Goal: Information Seeking & Learning: Understand process/instructions

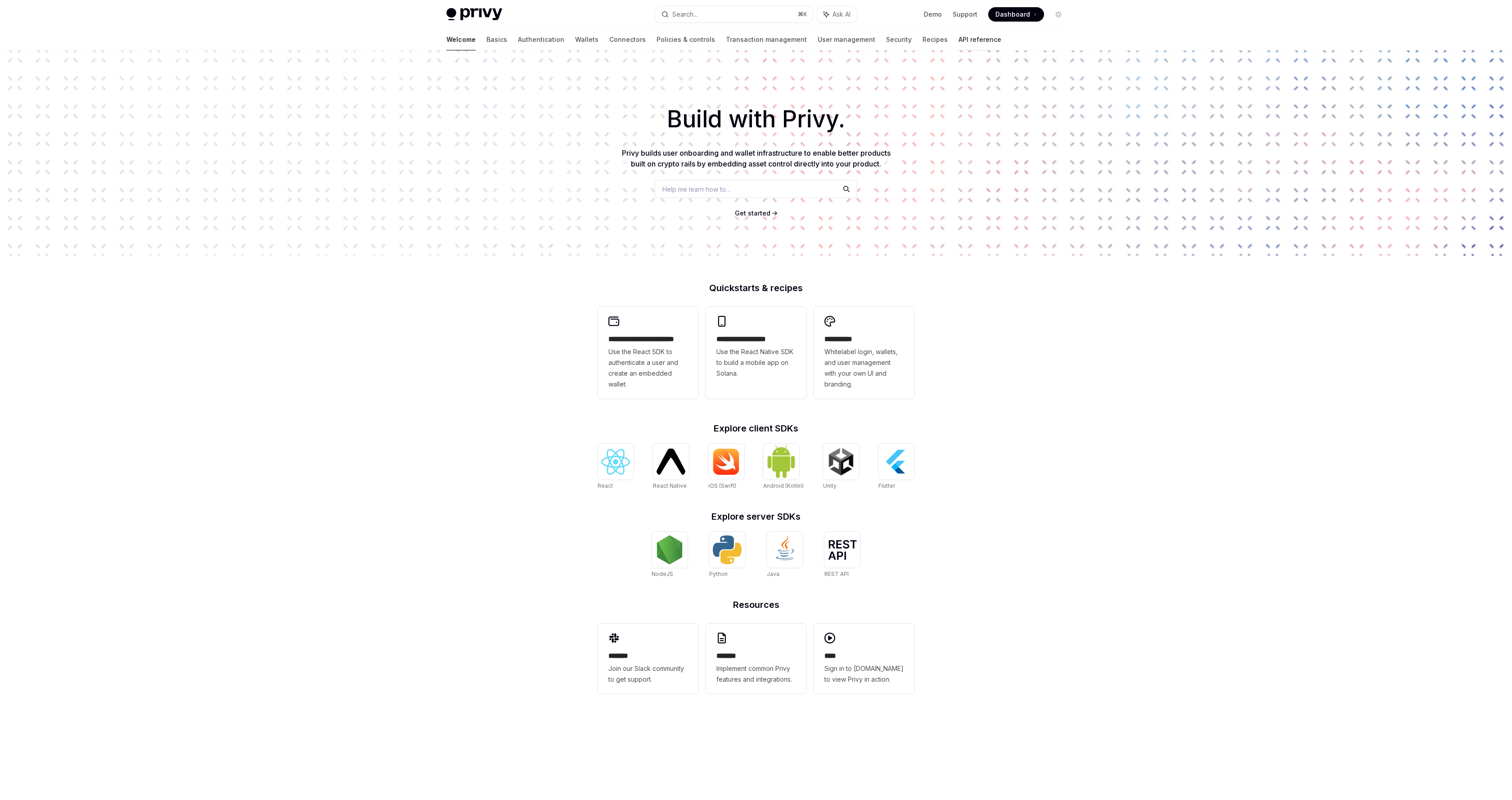
click at [959, 45] on link "API reference" at bounding box center [980, 39] width 43 height 21
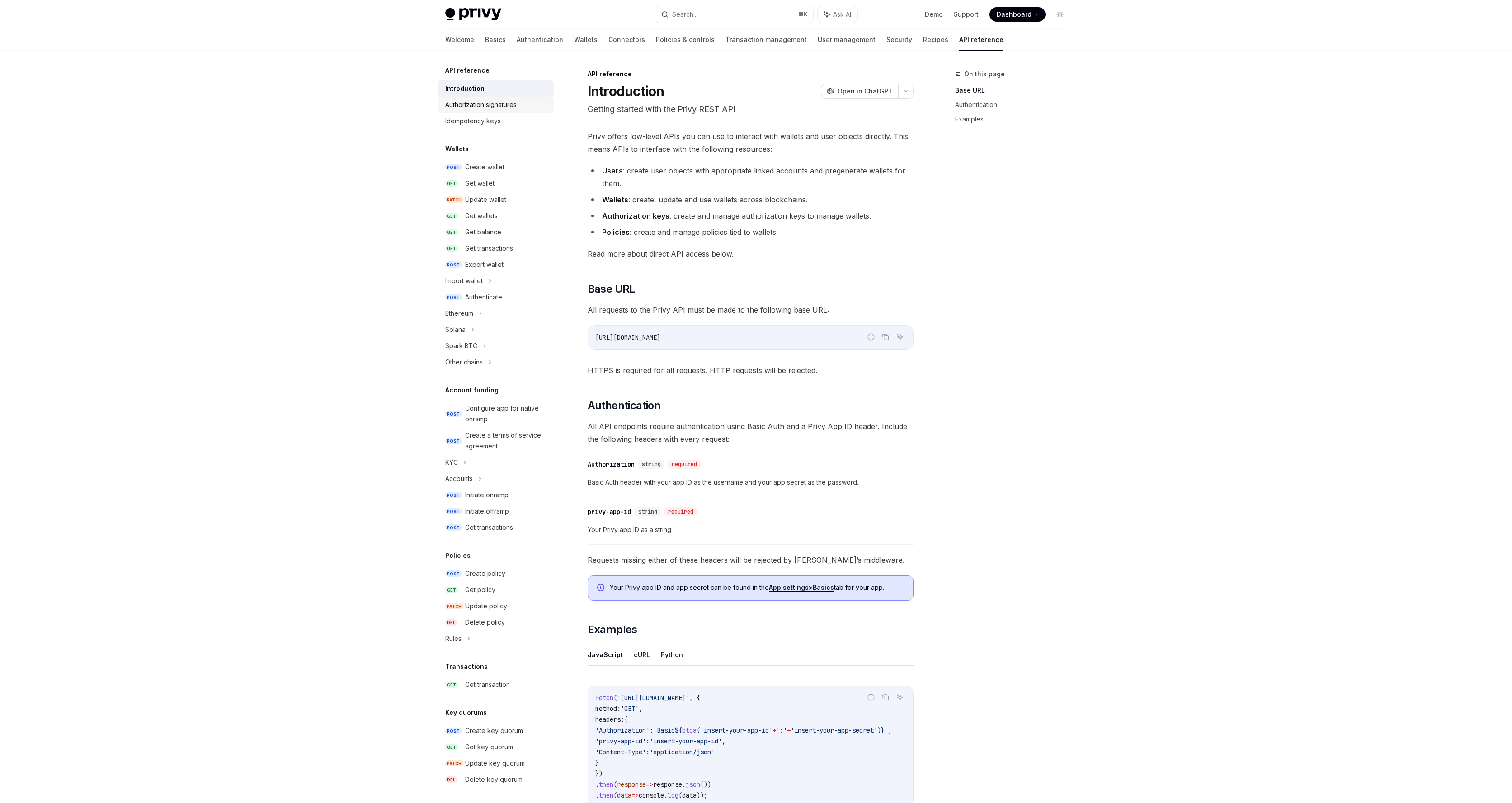
click at [510, 100] on div "Authorization signatures" at bounding box center [481, 105] width 72 height 11
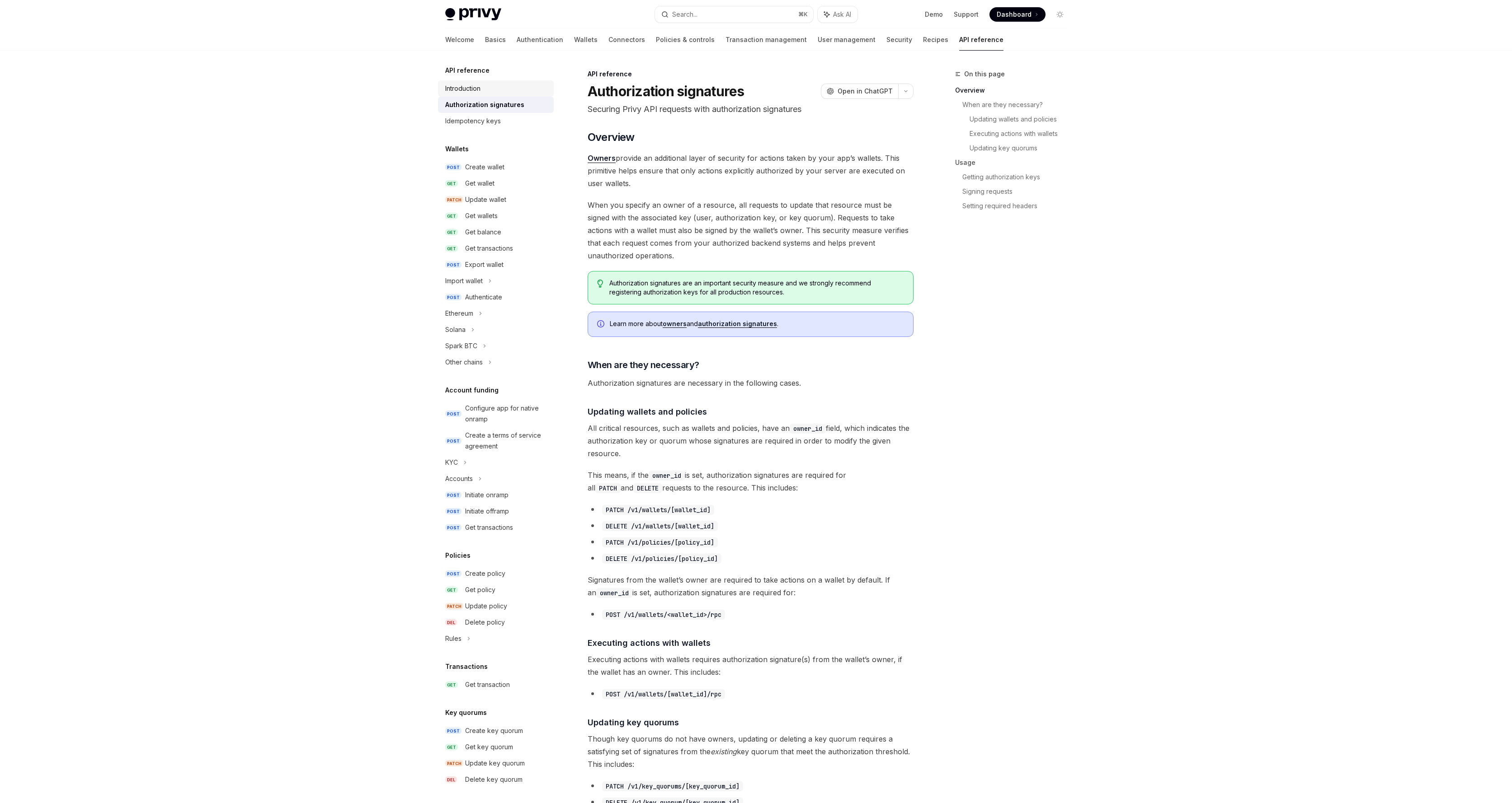
click at [494, 96] on link "Introduction" at bounding box center [496, 88] width 116 height 16
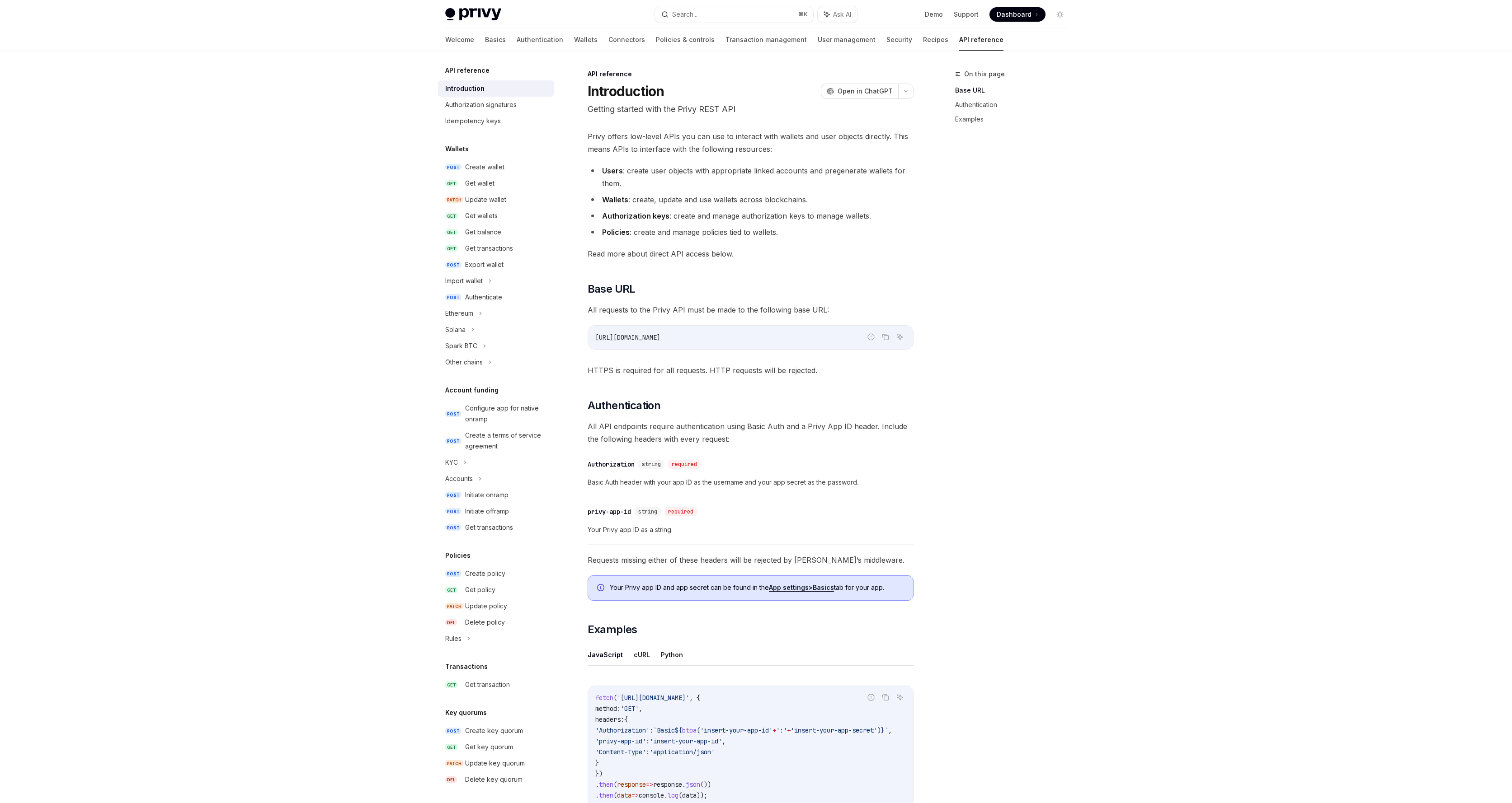
click at [666, 324] on div "Privy offers low-level APIs you can use to interact with wallets and user objec…" at bounding box center [750, 476] width 326 height 692
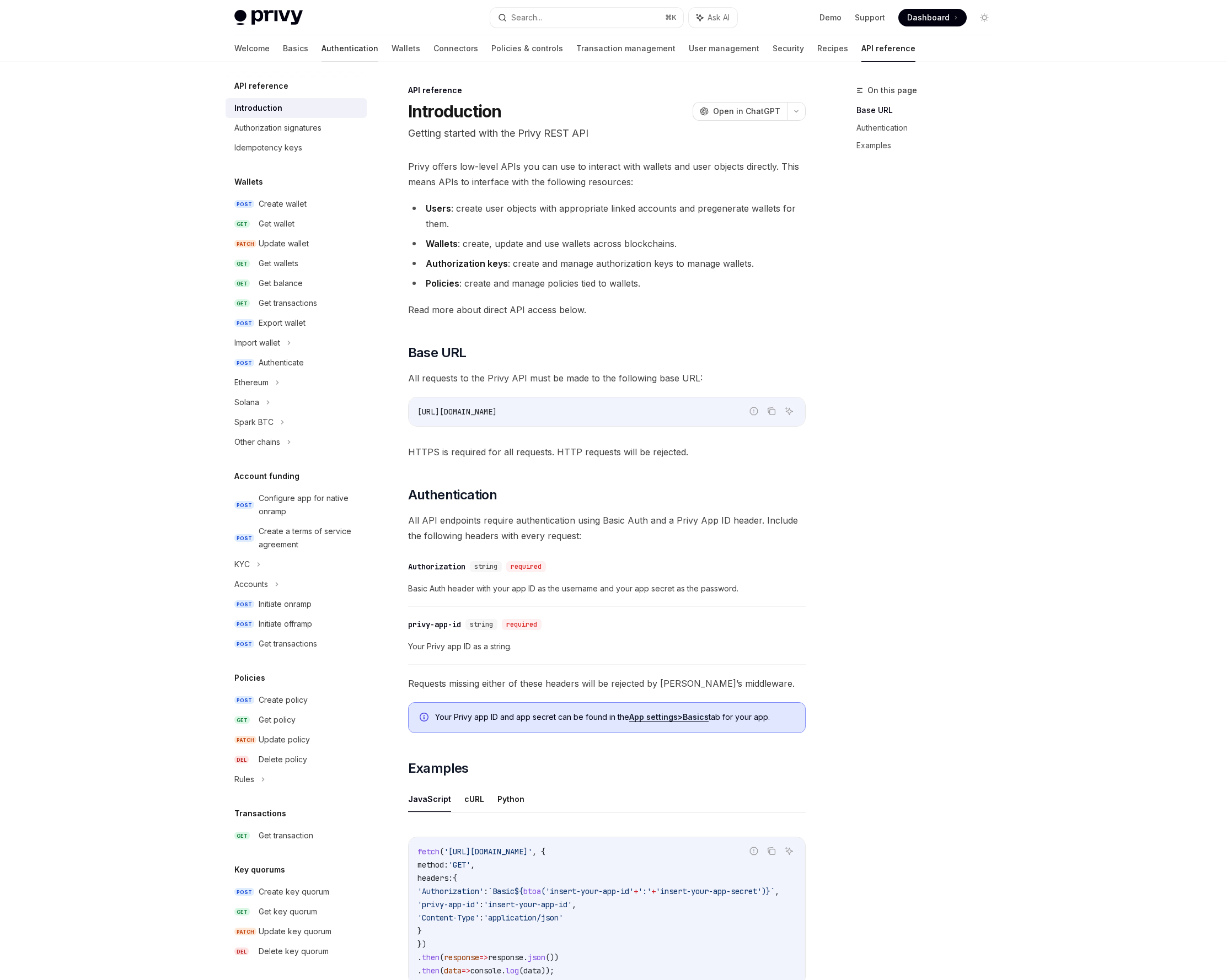
click at [321, 51] on link "Authentication" at bounding box center [350, 48] width 57 height 26
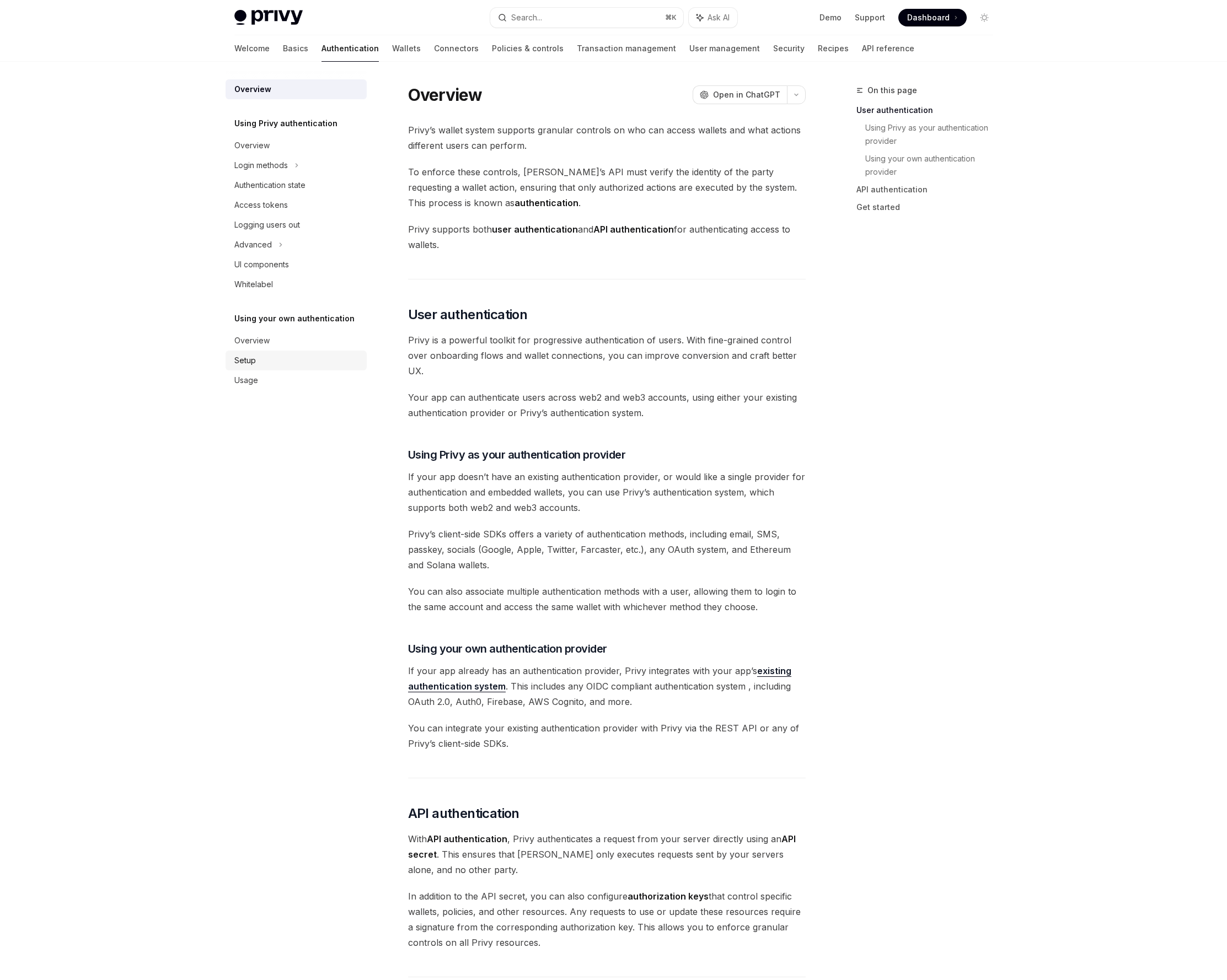
click at [297, 351] on link "Setup" at bounding box center [296, 360] width 141 height 20
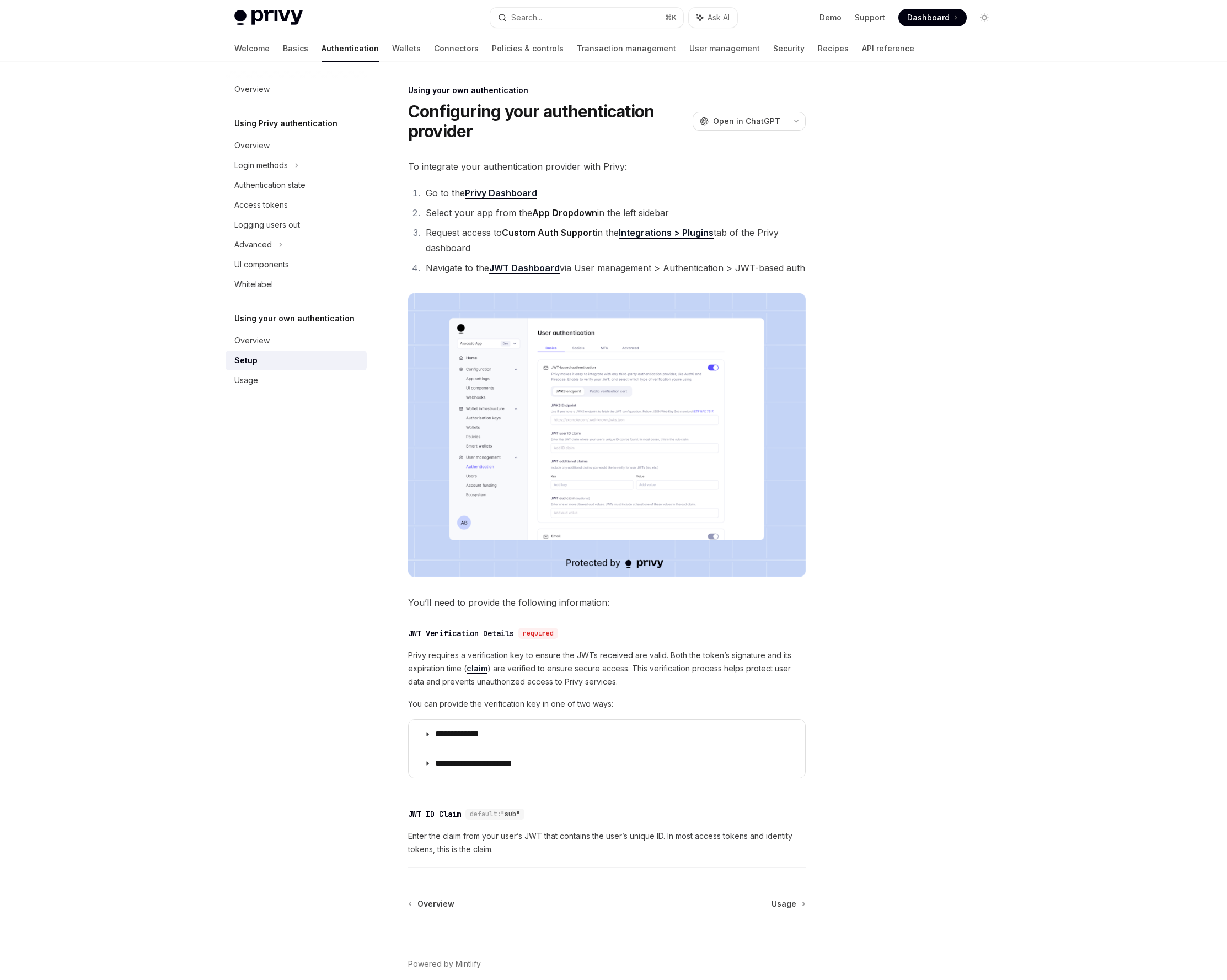
click at [296, 392] on div "Overview Using Privy authentication Overview Login methods Authentication state…" at bounding box center [305, 521] width 159 height 918
click at [256, 383] on div "Usage" at bounding box center [247, 380] width 24 height 13
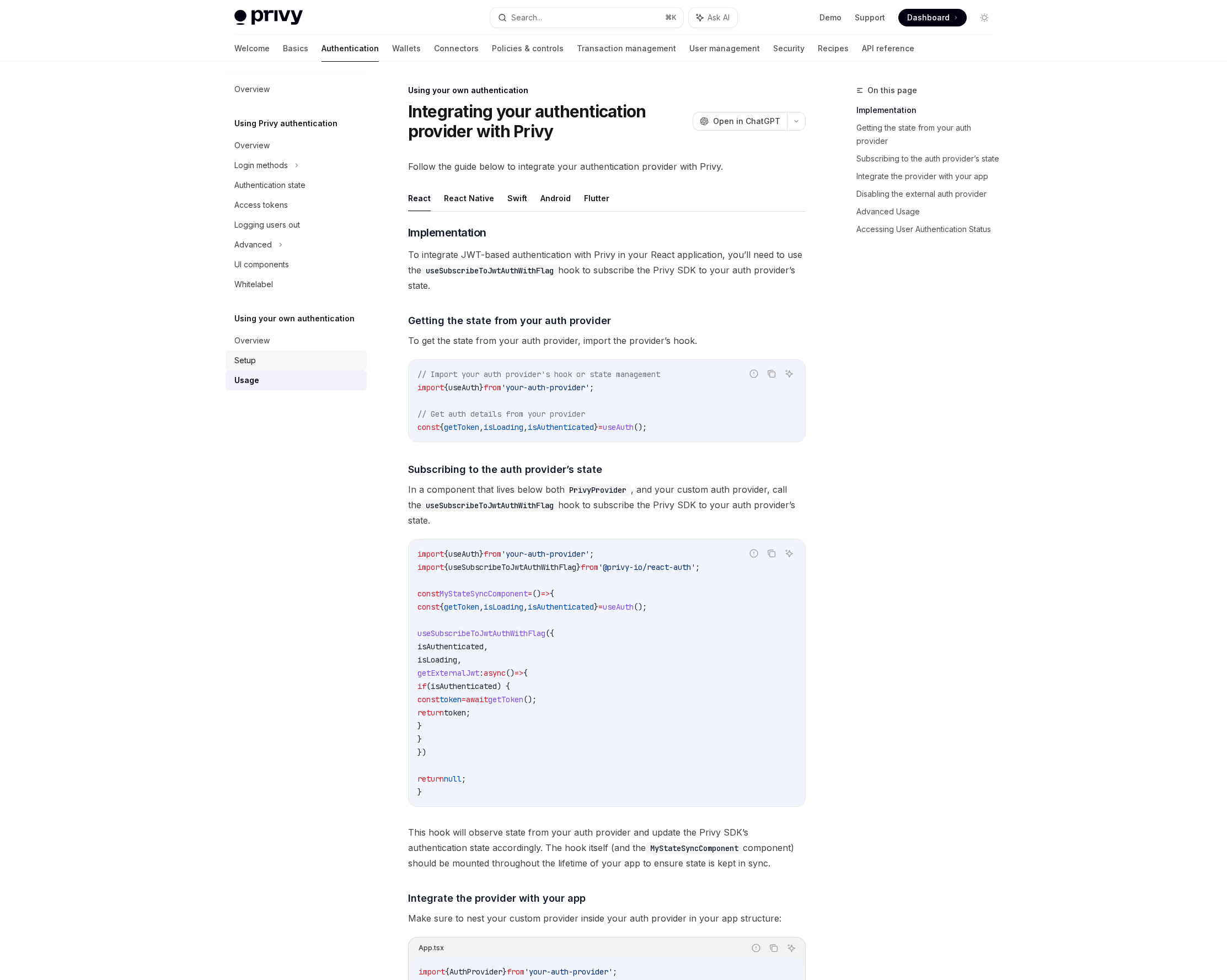
click at [287, 359] on div "Setup" at bounding box center [297, 360] width 126 height 13
type textarea "*"
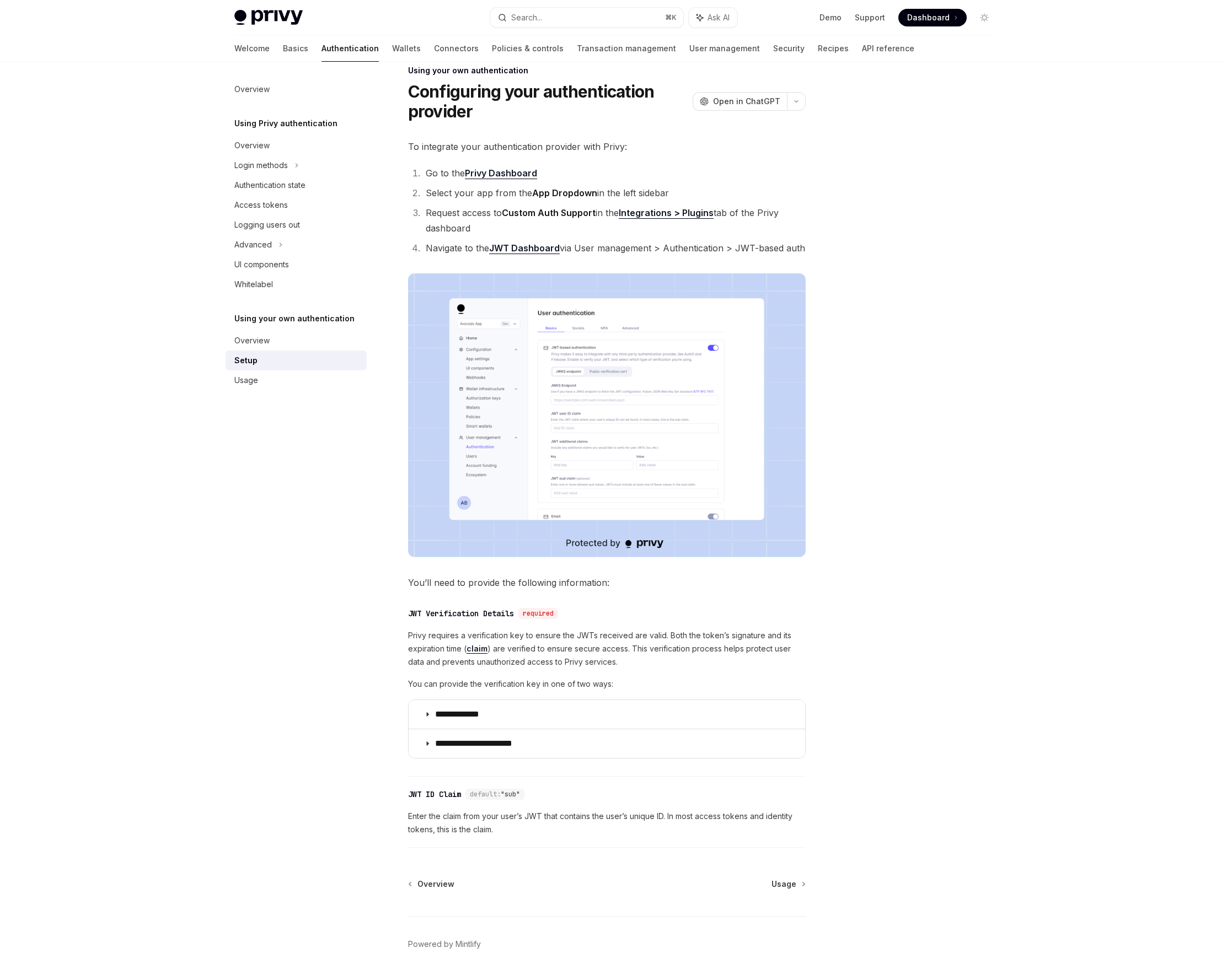
scroll to position [52, 0]
